Goal: Browse casually: Explore the website without a specific task or goal

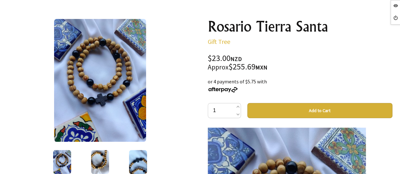
scroll to position [32, 0]
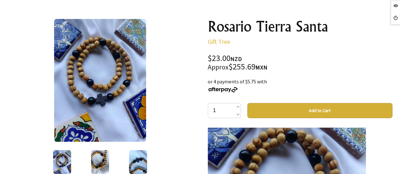
click at [103, 155] on img at bounding box center [100, 162] width 18 height 24
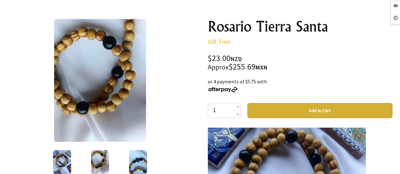
click at [128, 162] on div at bounding box center [138, 162] width 38 height 27
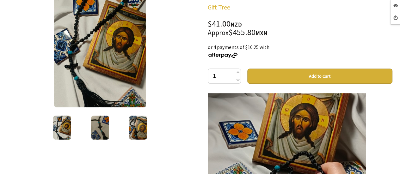
scroll to position [127, 0]
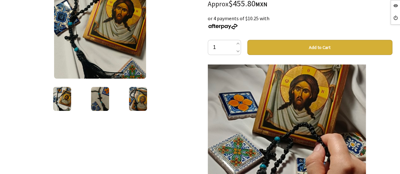
click at [106, 101] on img at bounding box center [100, 99] width 18 height 24
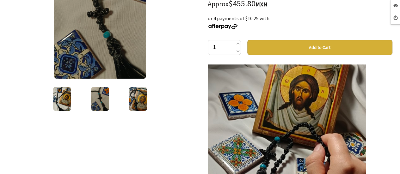
scroll to position [63, 0]
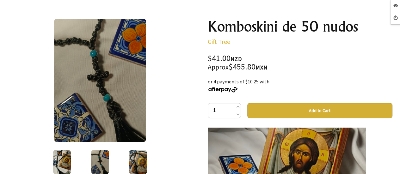
click at [135, 160] on img at bounding box center [138, 162] width 18 height 24
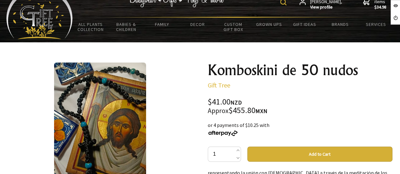
scroll to position [0, 0]
